Goal: Information Seeking & Learning: Learn about a topic

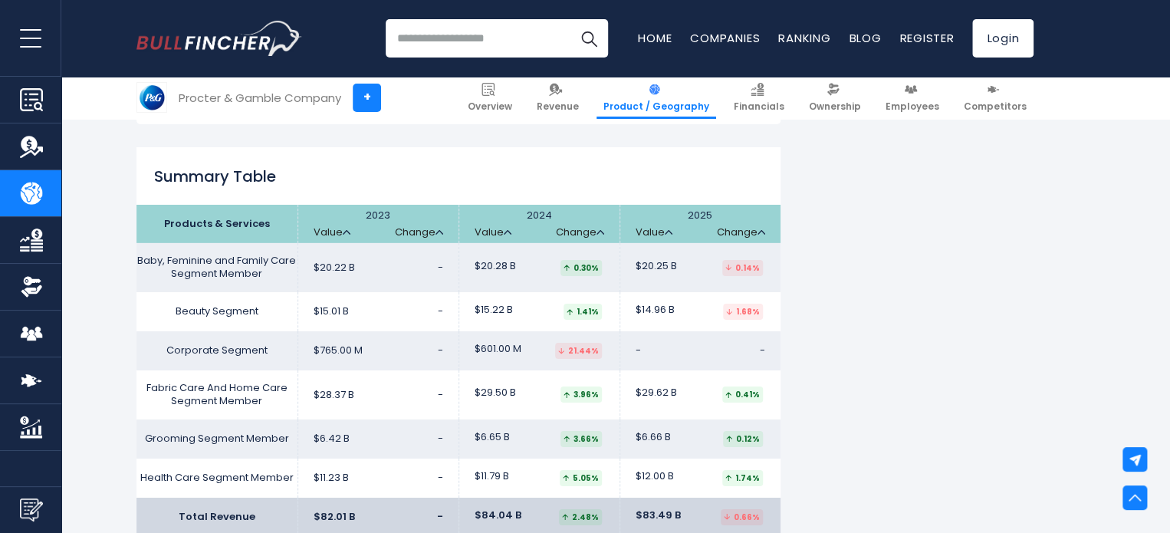
scroll to position [2453, 0]
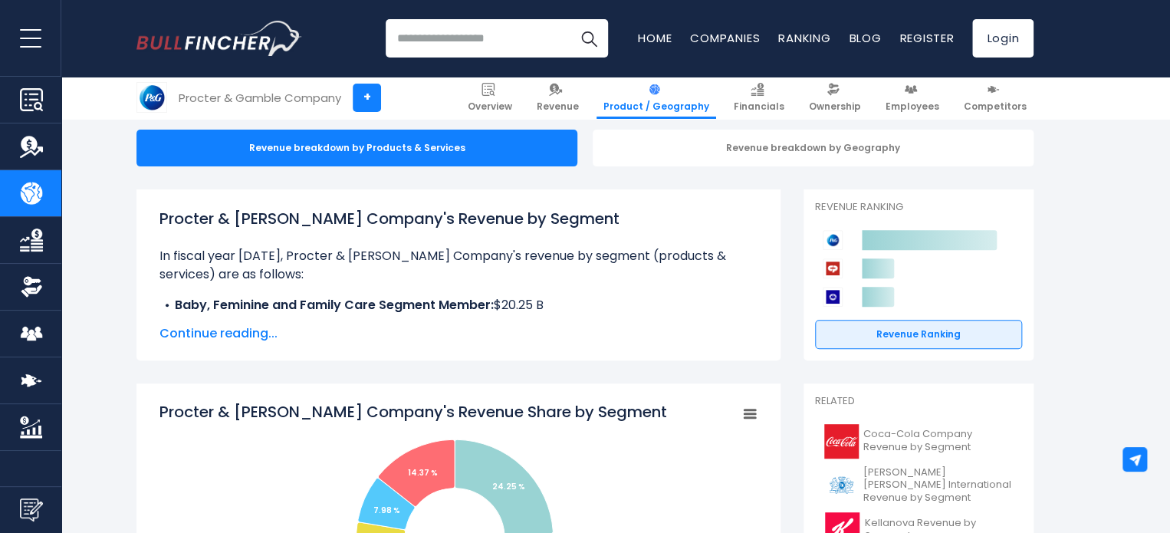
scroll to position [0, 0]
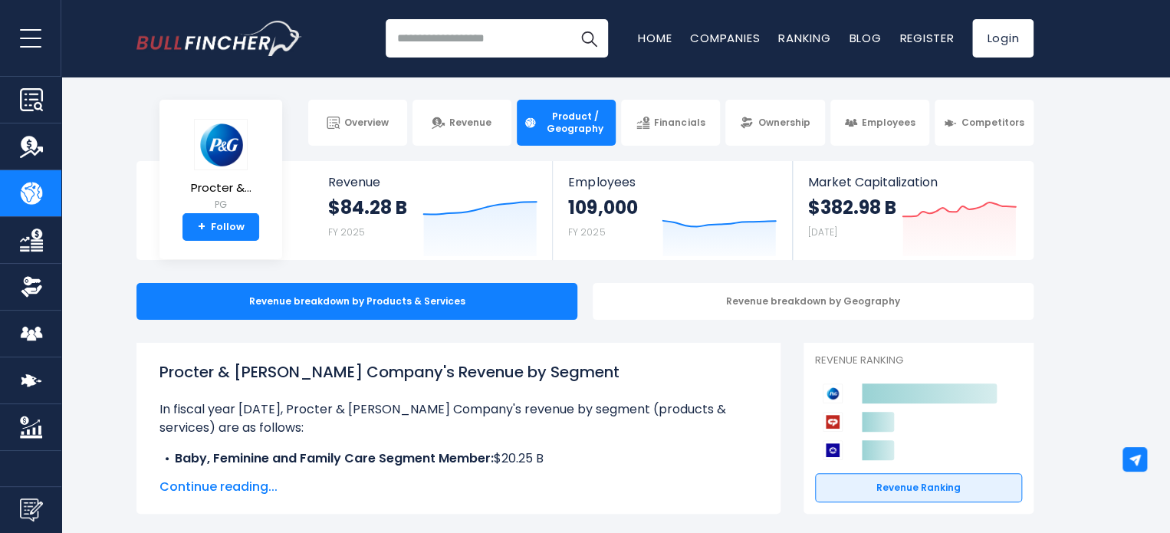
drag, startPoint x: 564, startPoint y: 369, endPoint x: 108, endPoint y: 354, distance: 456.4
copy h1 "Procter & Gamble Company's Revenue by Segment"
click at [461, 34] on input "search" at bounding box center [497, 38] width 222 height 38
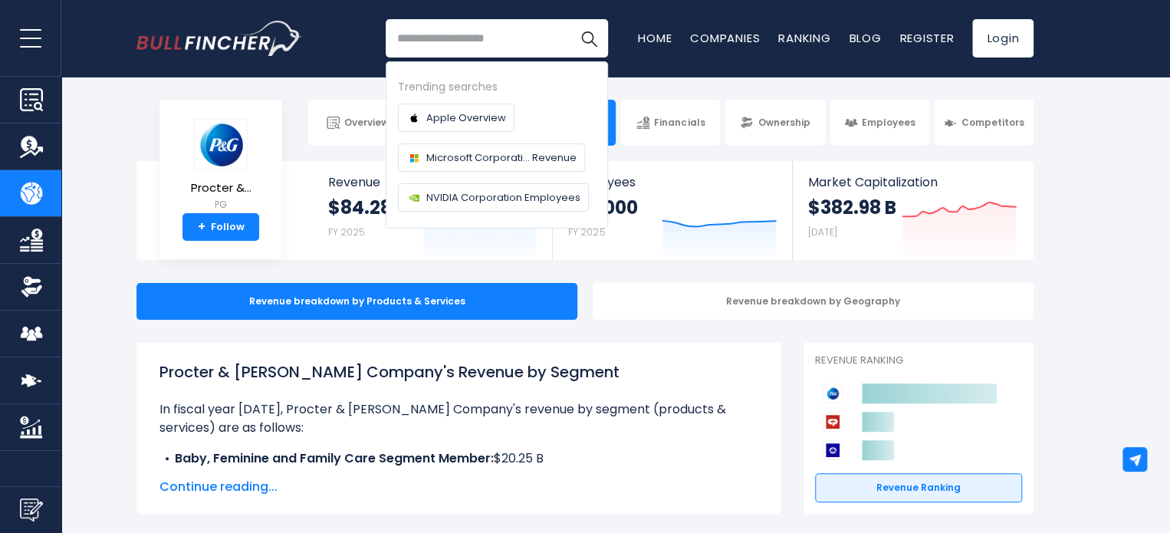
click at [1114, 199] on section "Procter &... PG + Follow Revenue $84.28 B FY 2025 Created with Highcharts 12.1.…" at bounding box center [585, 210] width 1170 height 99
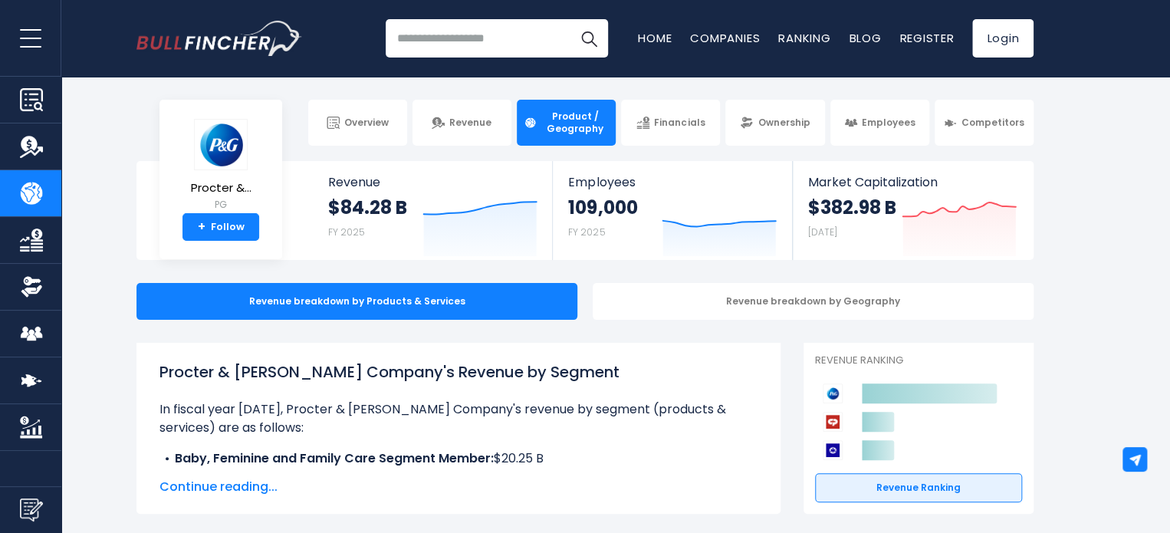
click at [345, 125] on span "Overview" at bounding box center [366, 123] width 44 height 12
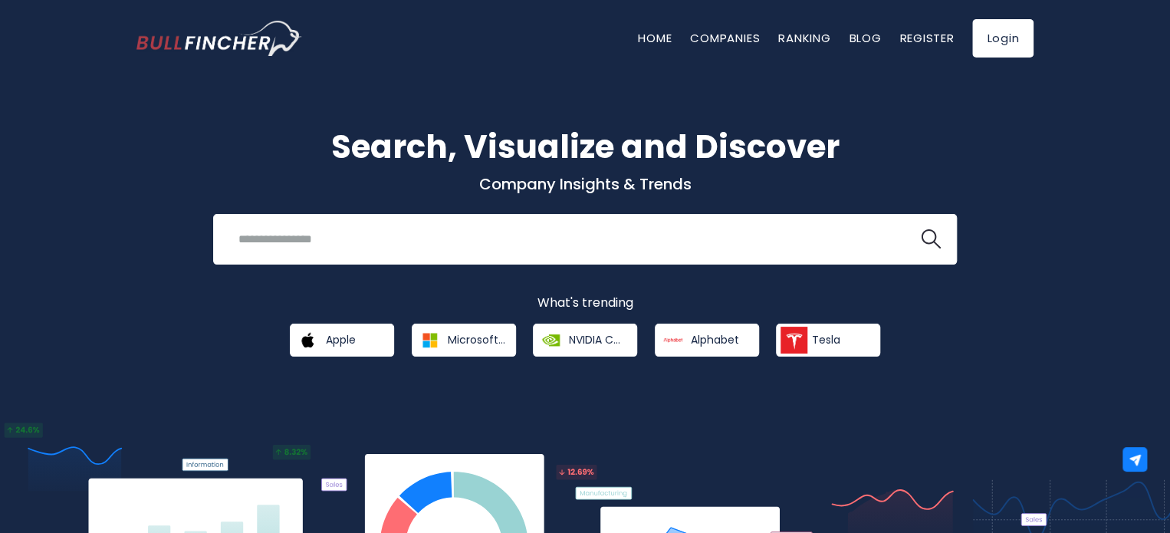
click at [327, 247] on input "search" at bounding box center [565, 239] width 673 height 28
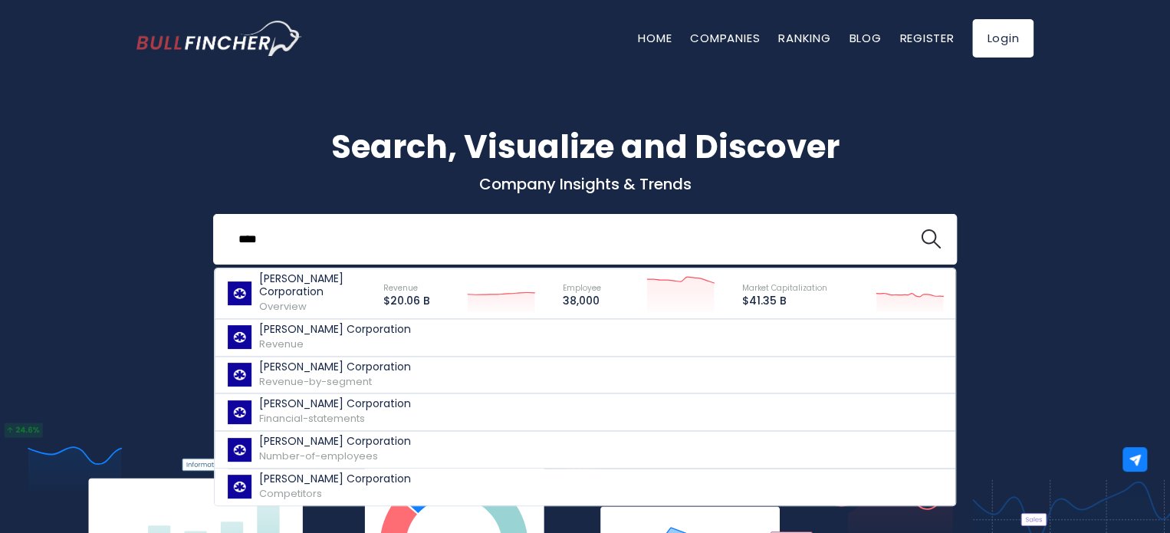
type input "****"
click at [306, 296] on p "[PERSON_NAME] Corporation" at bounding box center [314, 285] width 110 height 26
click at [314, 370] on p "[PERSON_NAME] Corporation" at bounding box center [335, 366] width 152 height 13
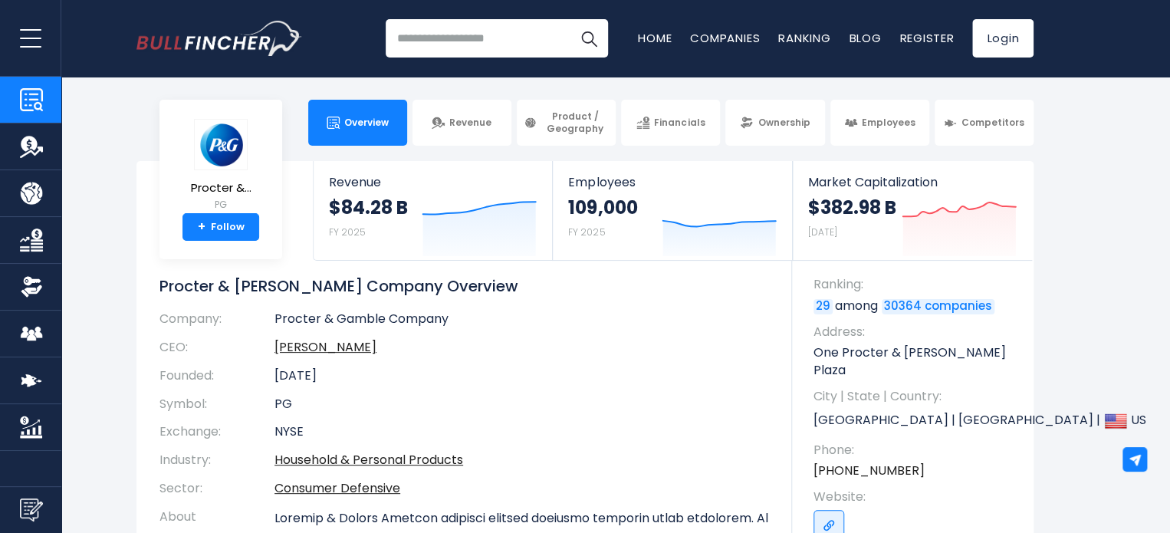
click at [482, 135] on link "Revenue" at bounding box center [461, 123] width 99 height 46
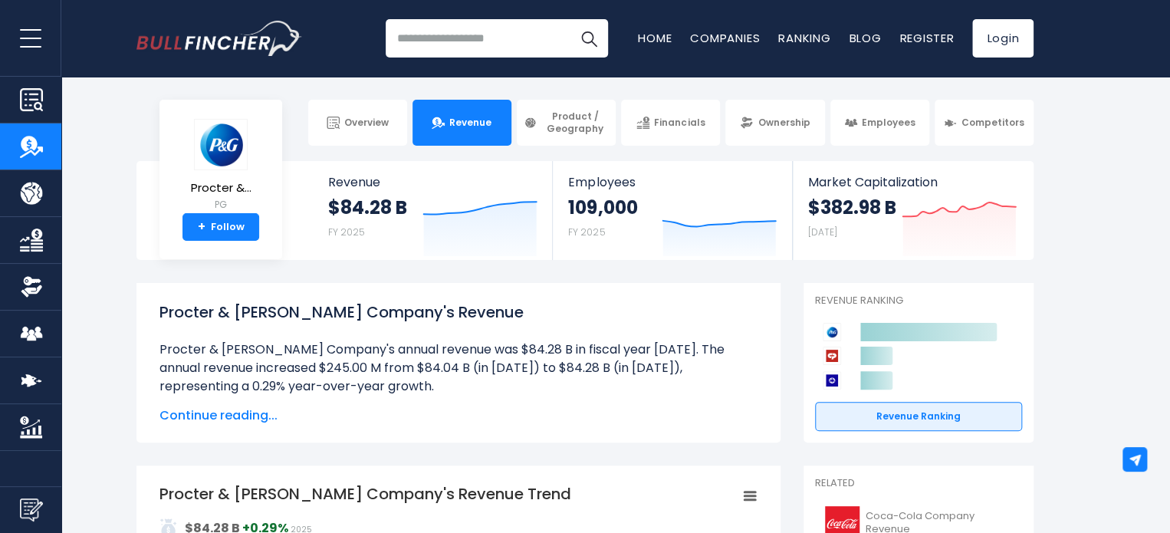
click at [445, 42] on input "search" at bounding box center [497, 38] width 222 height 38
type input "**********"
click at [570, 19] on button "Search" at bounding box center [589, 38] width 38 height 38
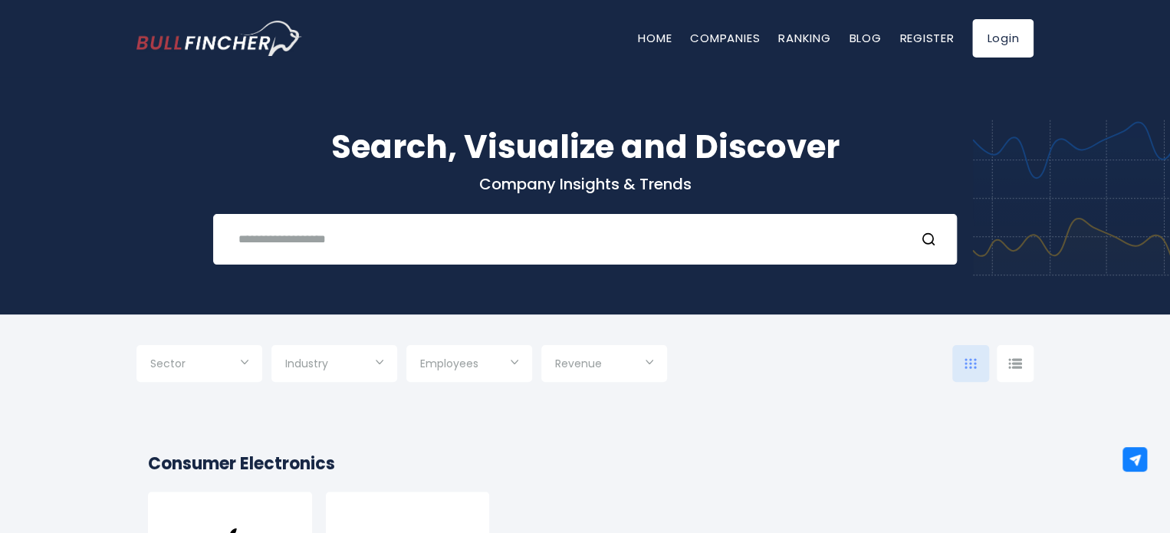
click at [512, 245] on input "text" at bounding box center [565, 239] width 673 height 28
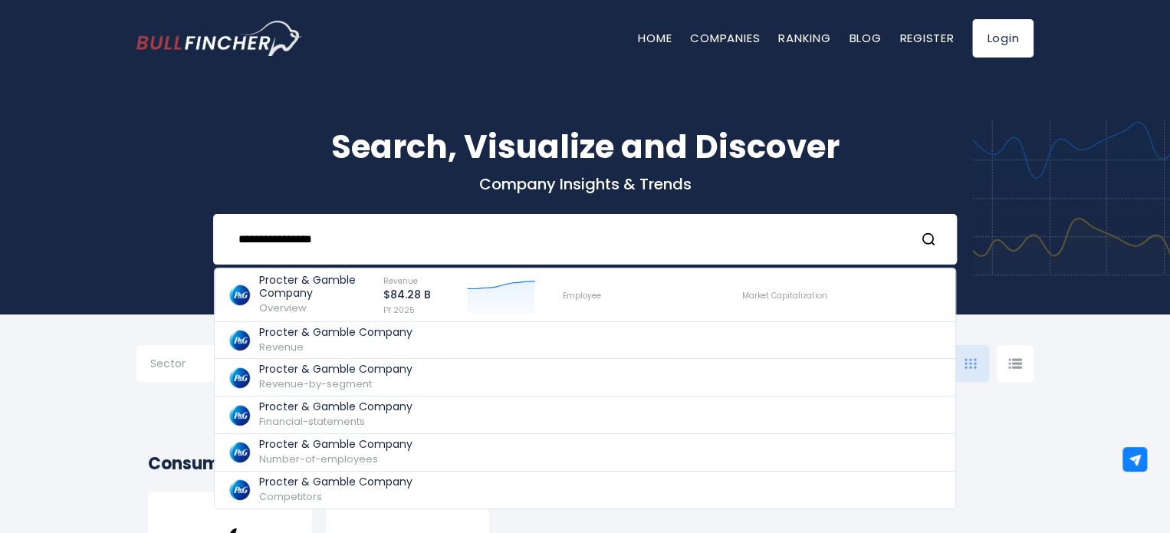
type input "**********"
click at [344, 367] on p "Procter & Gamble Company" at bounding box center [335, 369] width 153 height 13
